Goal: Check status

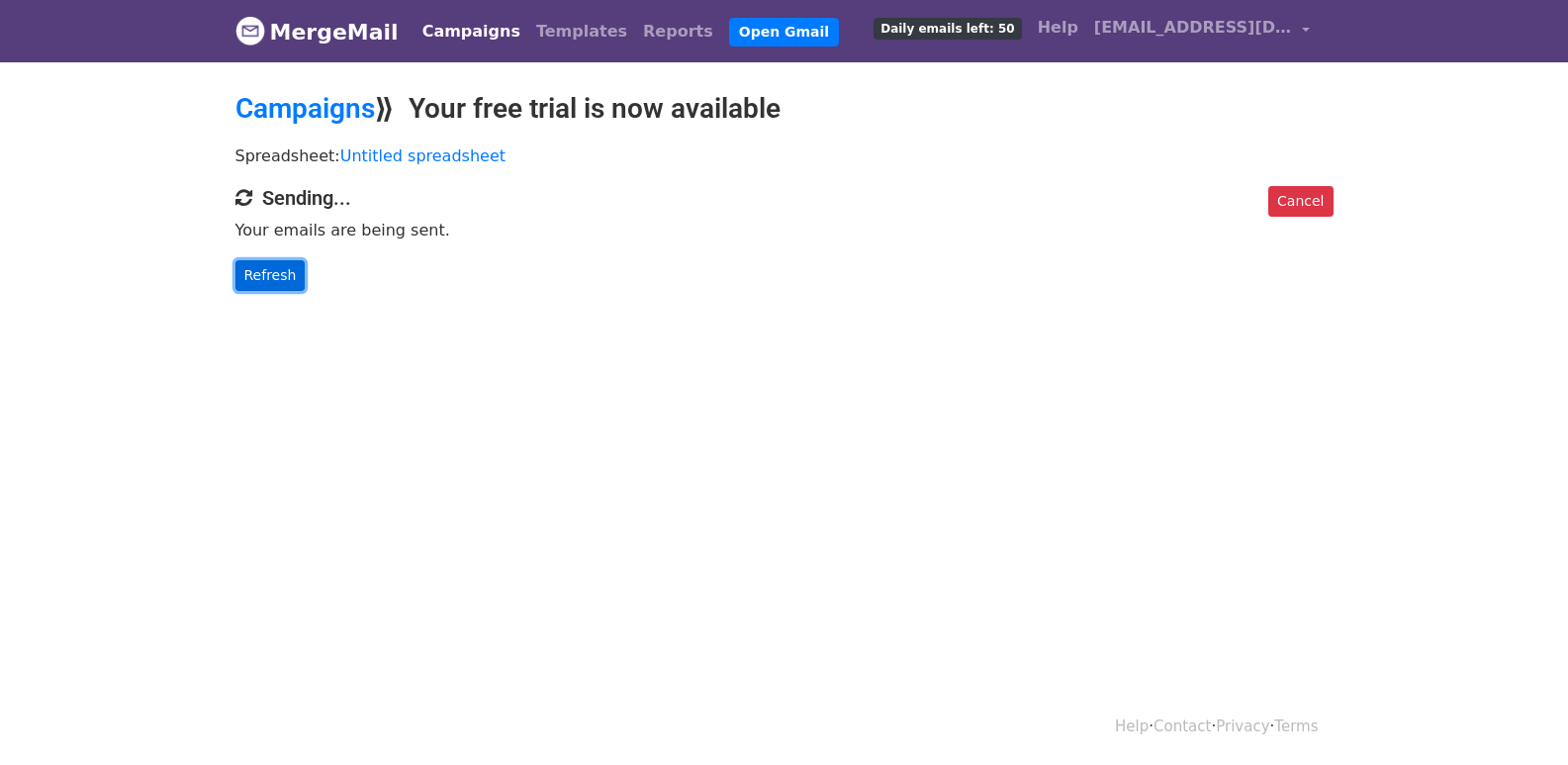
click at [287, 278] on link "Refresh" at bounding box center [270, 275] width 70 height 31
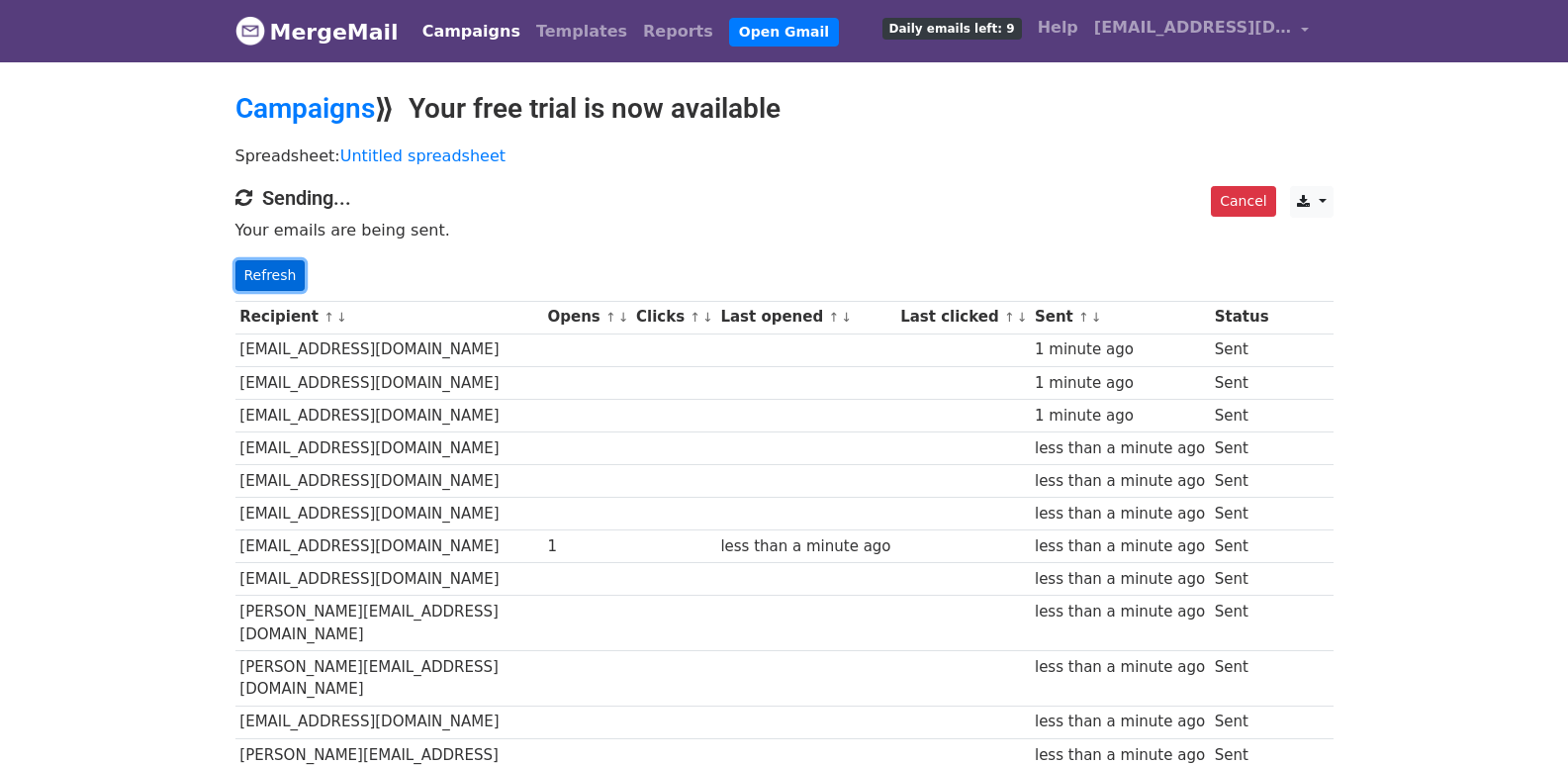
click at [277, 277] on link "Refresh" at bounding box center [270, 275] width 70 height 31
click at [277, 274] on link "Refresh" at bounding box center [270, 275] width 70 height 31
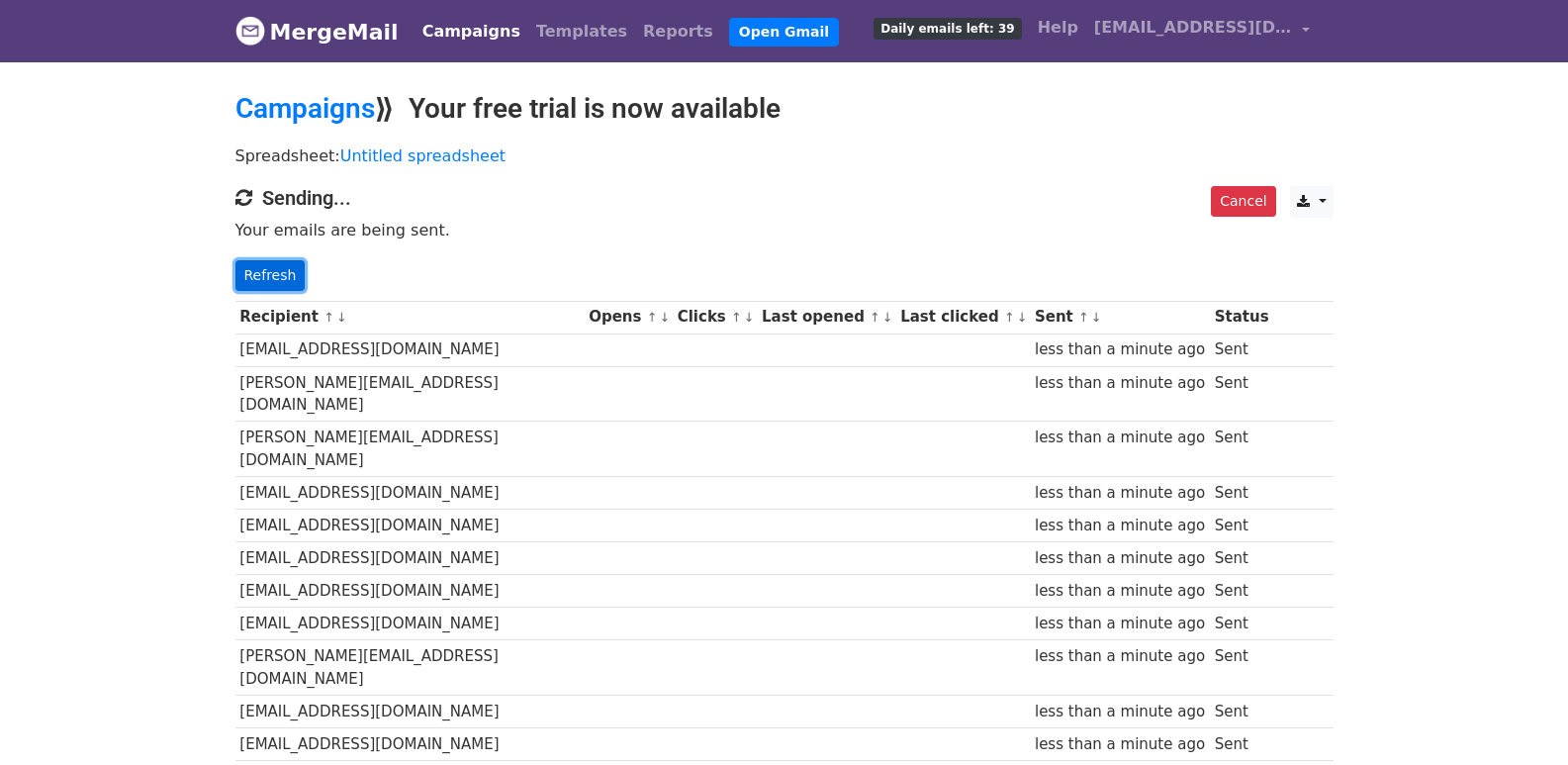
click at [265, 284] on link "Refresh" at bounding box center [270, 275] width 70 height 31
click at [253, 270] on link "Refresh" at bounding box center [270, 275] width 70 height 31
